Goal: Use online tool/utility: Utilize a website feature to perform a specific function

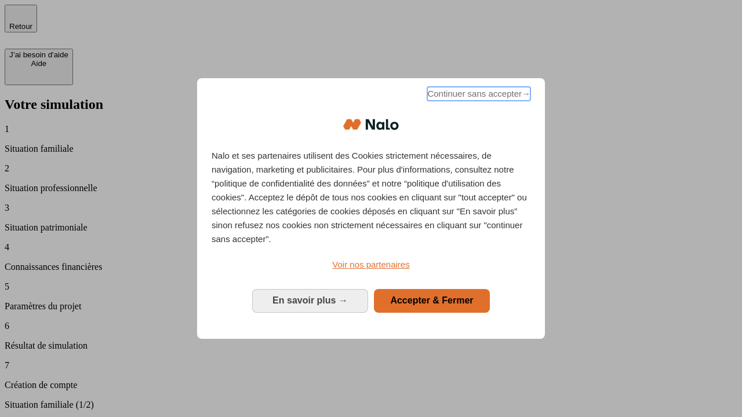
click at [478, 96] on span "Continuer sans accepter →" at bounding box center [478, 94] width 103 height 14
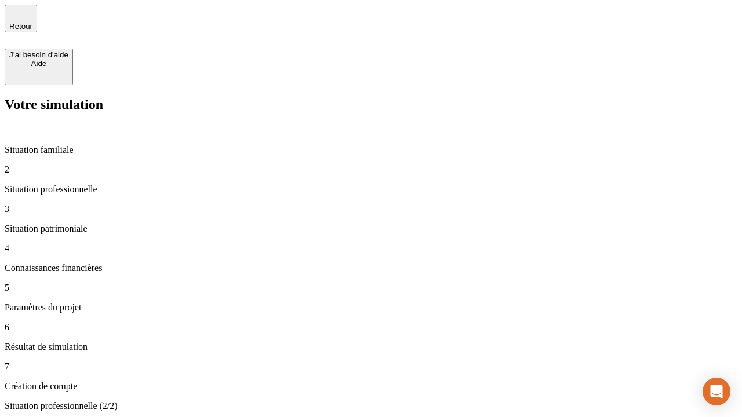
type input "30 000"
type input "1 000"
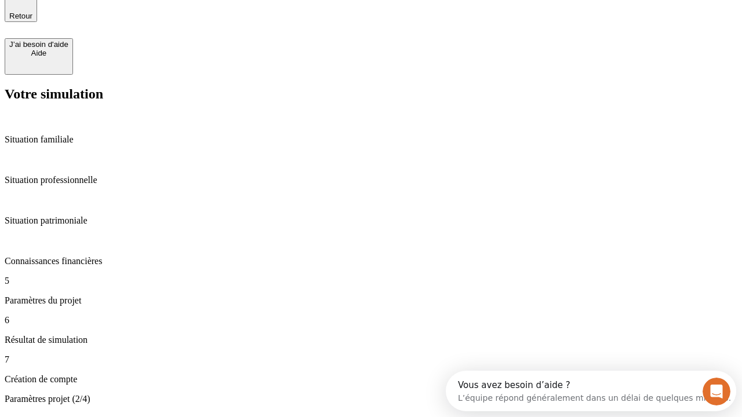
type input "40"
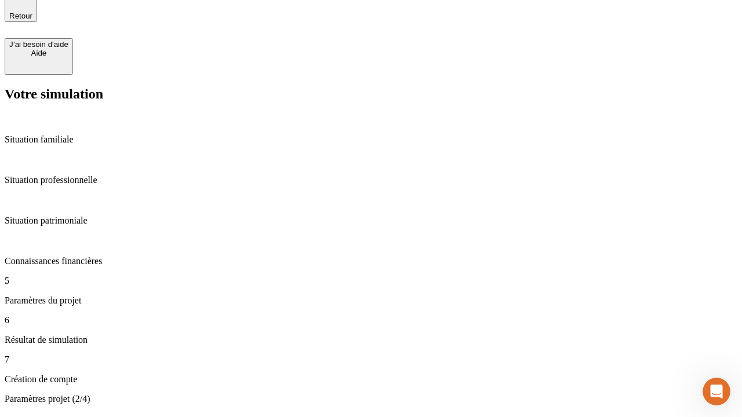
type input "200 000"
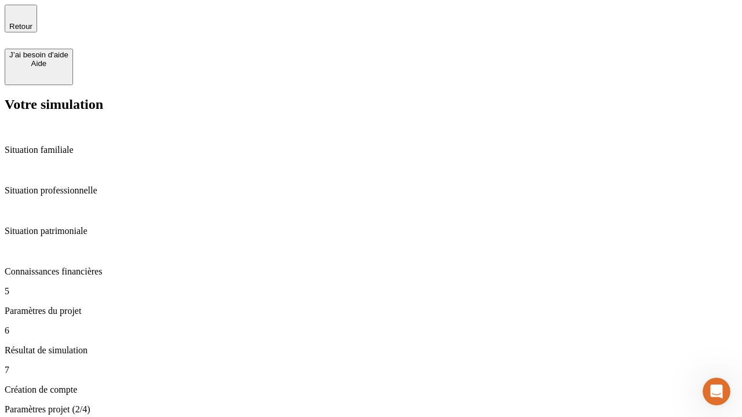
type input "640"
